Goal: Find contact information: Find contact information

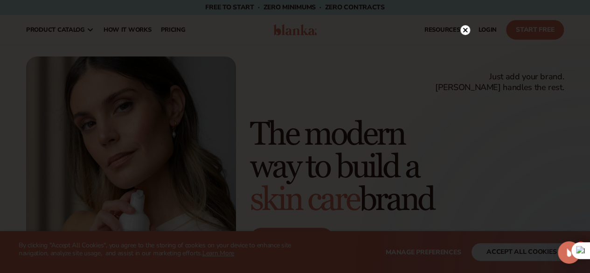
click at [466, 26] on circle at bounding box center [465, 30] width 10 height 10
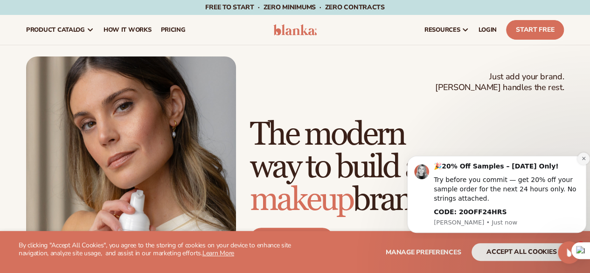
click at [580, 158] on button "Dismiss notification" at bounding box center [584, 159] width 12 height 12
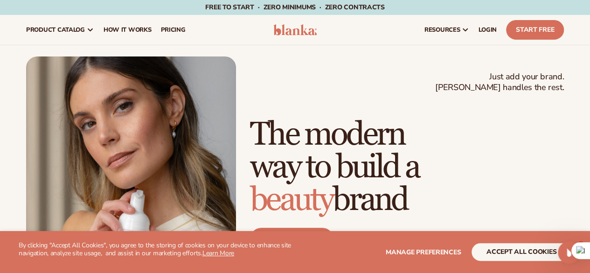
click at [590, 22] on div at bounding box center [590, 136] width 0 height 273
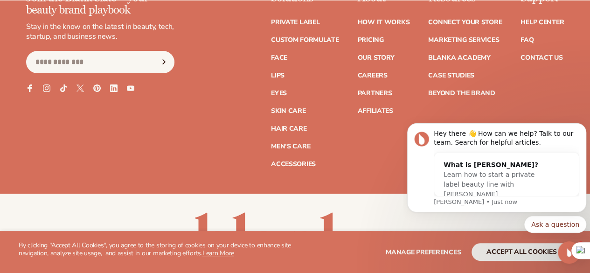
scroll to position [3681, 0]
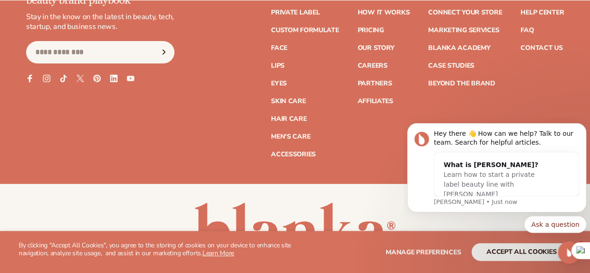
click at [533, 51] on ul "Help Center FAQ Contact Us" at bounding box center [542, 25] width 43 height 51
click at [526, 51] on link "Contact Us" at bounding box center [542, 48] width 42 height 7
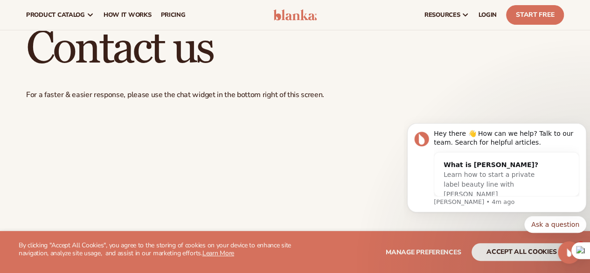
scroll to position [26, 0]
